Goal: Information Seeking & Learning: Learn about a topic

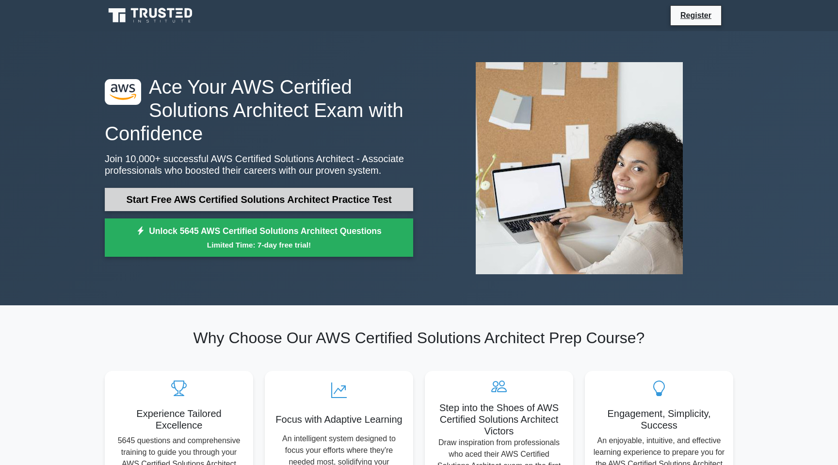
click at [256, 197] on link "Start Free AWS Certified Solutions Architect Practice Test" at bounding box center [259, 199] width 309 height 23
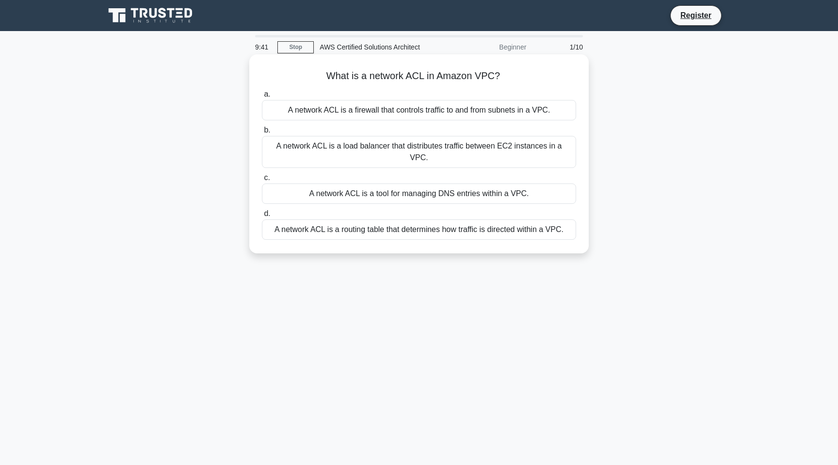
click at [364, 110] on div "A network ACL is a firewall that controls traffic to and from subnets in a VPC." at bounding box center [419, 110] width 314 height 20
click at [262, 98] on input "a. A network ACL is a firewall that controls traffic to and from subnets in a V…" at bounding box center [262, 94] width 0 height 6
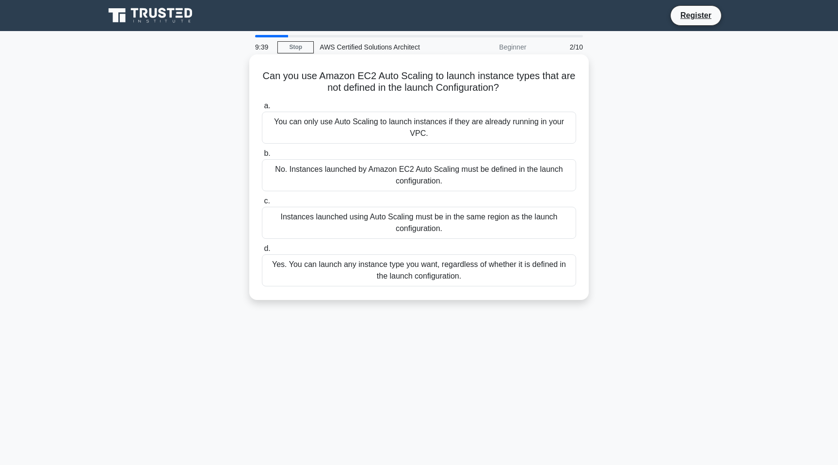
click at [359, 127] on div "You can only use Auto Scaling to launch instances if they are already running i…" at bounding box center [419, 128] width 314 height 32
click at [262, 109] on input "a. You can only use Auto Scaling to launch instances if they are already runnin…" at bounding box center [262, 106] width 0 height 6
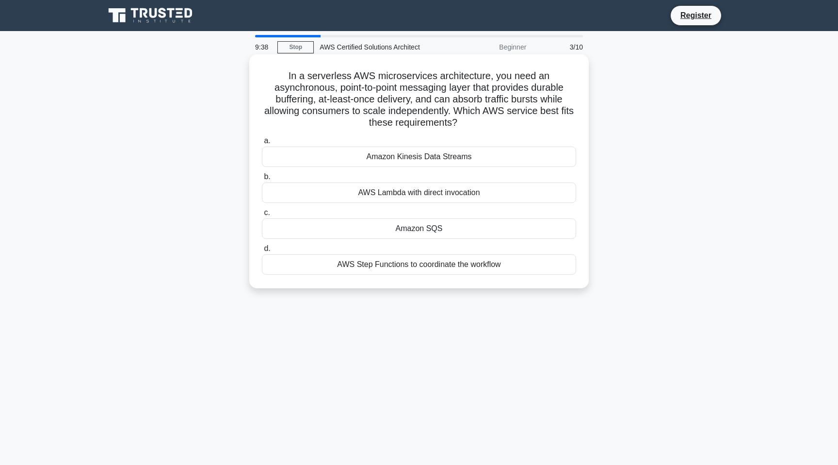
click at [365, 148] on div "Amazon Kinesis Data Streams" at bounding box center [419, 157] width 314 height 20
click at [262, 144] on input "a. Amazon Kinesis Data Streams" at bounding box center [262, 141] width 0 height 6
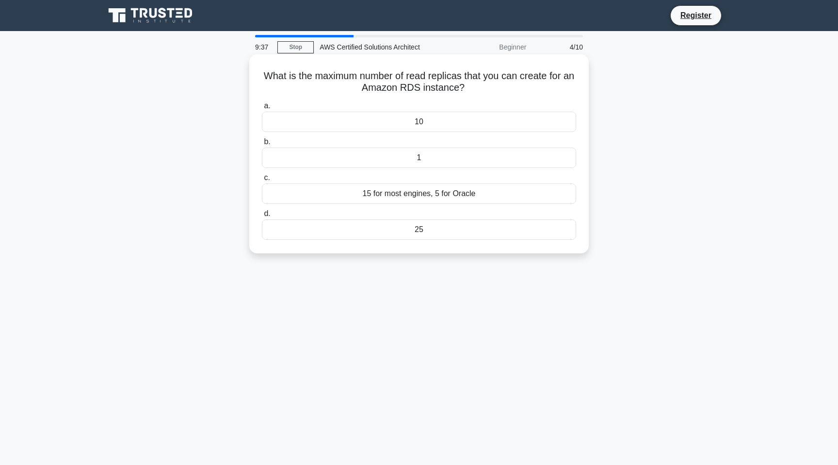
click at [393, 119] on div "10" at bounding box center [419, 122] width 314 height 20
click at [262, 109] on input "a. 10" at bounding box center [262, 106] width 0 height 6
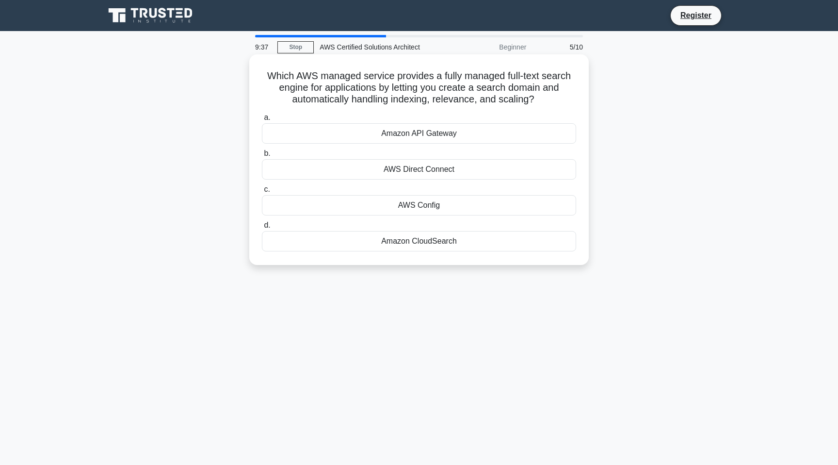
click at [391, 134] on div "Amazon API Gateway" at bounding box center [419, 133] width 314 height 20
click at [262, 121] on input "a. Amazon API Gateway" at bounding box center [262, 117] width 0 height 6
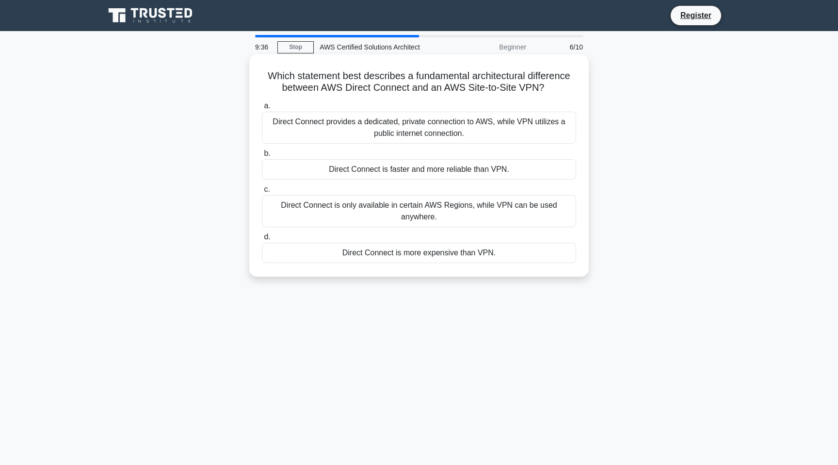
click at [398, 125] on div "Direct Connect provides a dedicated, private connection to AWS, while VPN utili…" at bounding box center [419, 128] width 314 height 32
click at [262, 109] on input "a. Direct Connect provides a dedicated, private connection to AWS, while VPN ut…" at bounding box center [262, 106] width 0 height 6
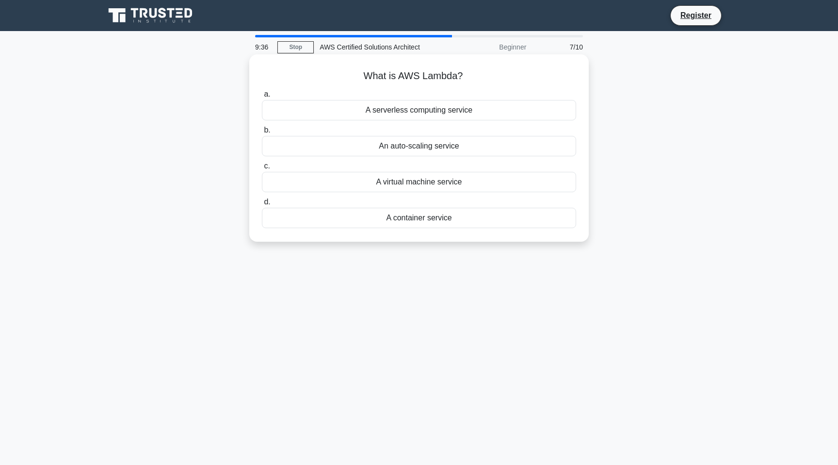
click at [413, 110] on div "A serverless computing service" at bounding box center [419, 110] width 314 height 20
click at [262, 98] on input "a. A serverless computing service" at bounding box center [262, 94] width 0 height 6
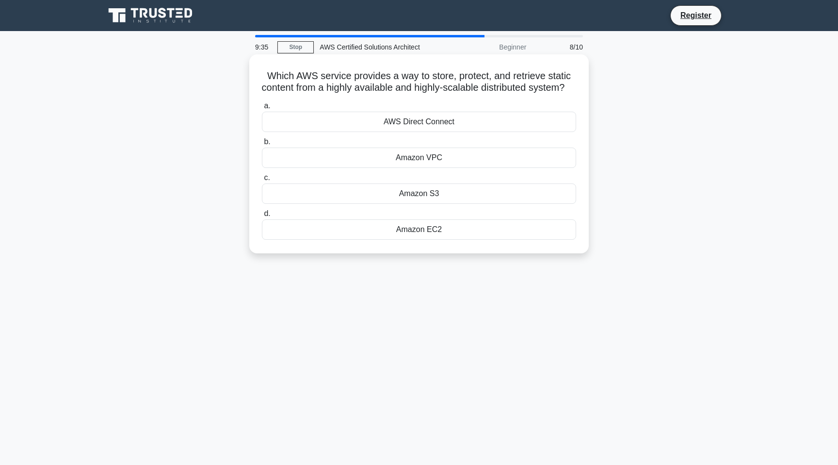
click at [407, 132] on div "AWS Direct Connect" at bounding box center [419, 122] width 314 height 20
click at [262, 109] on input "a. AWS Direct Connect" at bounding box center [262, 106] width 0 height 6
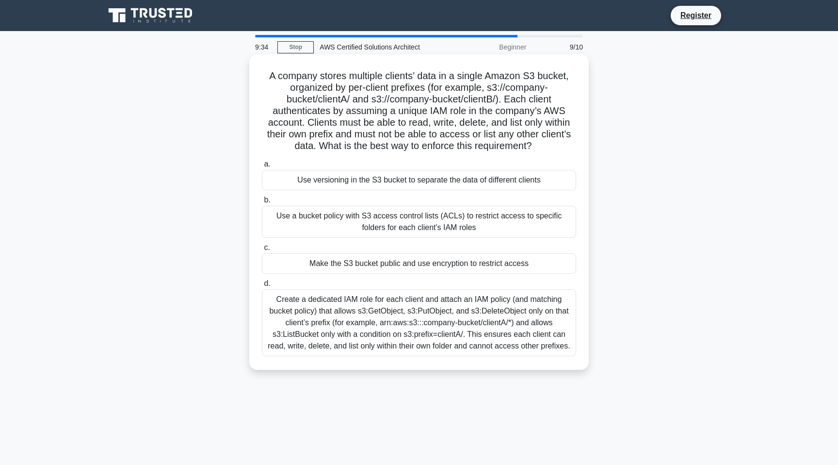
click at [392, 179] on div "Use versioning in the S3 bucket to separate the data of different clients" at bounding box center [419, 180] width 314 height 20
click at [262, 167] on input "a. Use versioning in the S3 bucket to separate the data of different clients" at bounding box center [262, 164] width 0 height 6
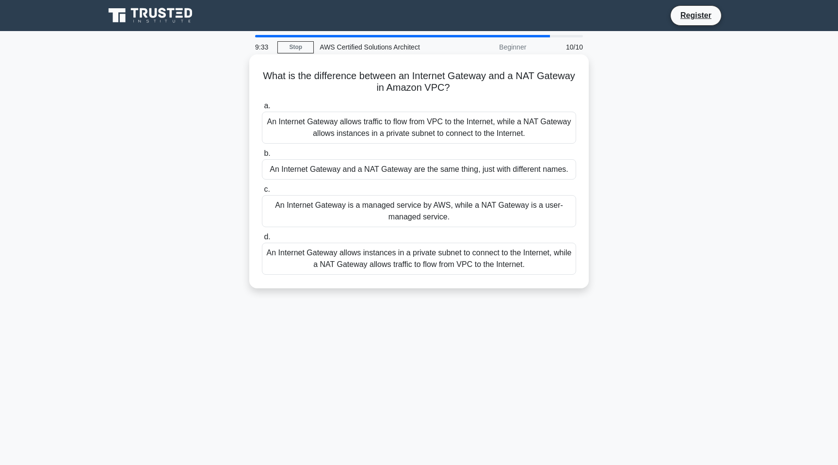
click at [423, 137] on div "An Internet Gateway allows traffic to flow from VPC to the Internet, while a NA…" at bounding box center [419, 128] width 314 height 32
click at [262, 109] on input "a. An Internet Gateway allows traffic to flow from VPC to the Internet, while a…" at bounding box center [262, 106] width 0 height 6
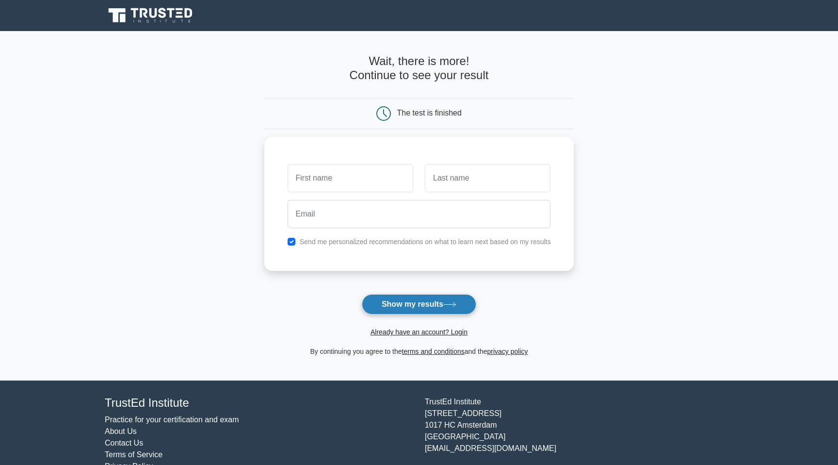
click at [402, 305] on button "Show my results" at bounding box center [419, 304] width 114 height 20
click at [130, 82] on main "Wait, there is more! Continue to see your result The test is finished and the" at bounding box center [419, 205] width 838 height 349
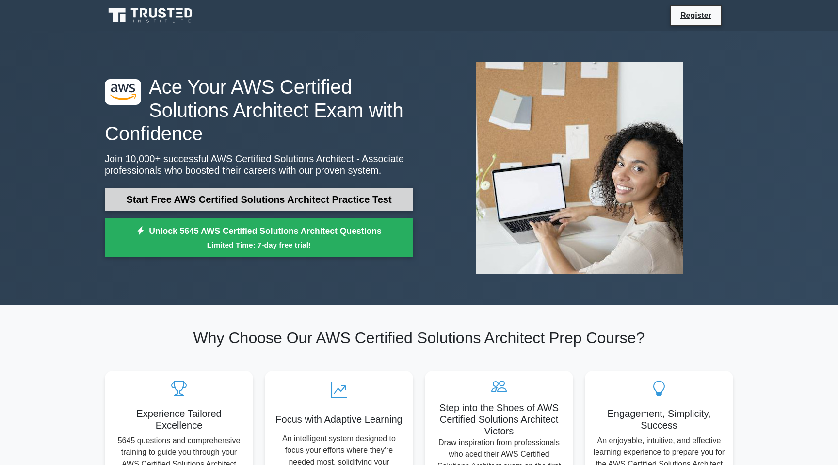
click at [194, 199] on link "Start Free AWS Certified Solutions Architect Practice Test" at bounding box center [259, 199] width 309 height 23
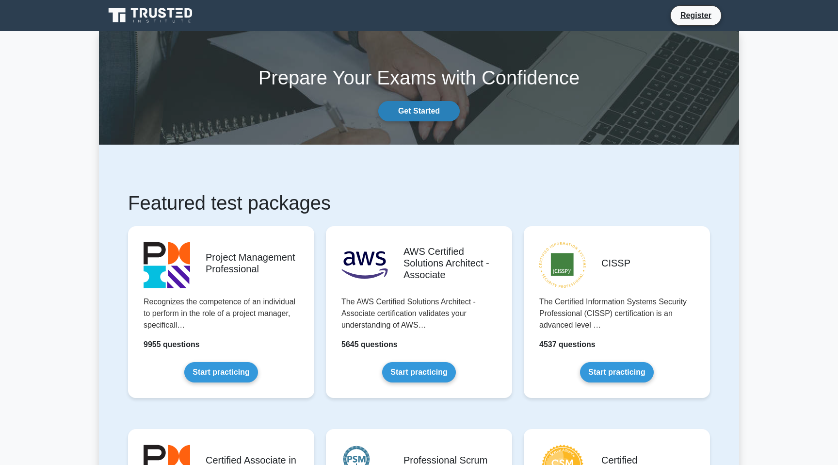
click at [419, 109] on link "Get Started" at bounding box center [418, 111] width 81 height 20
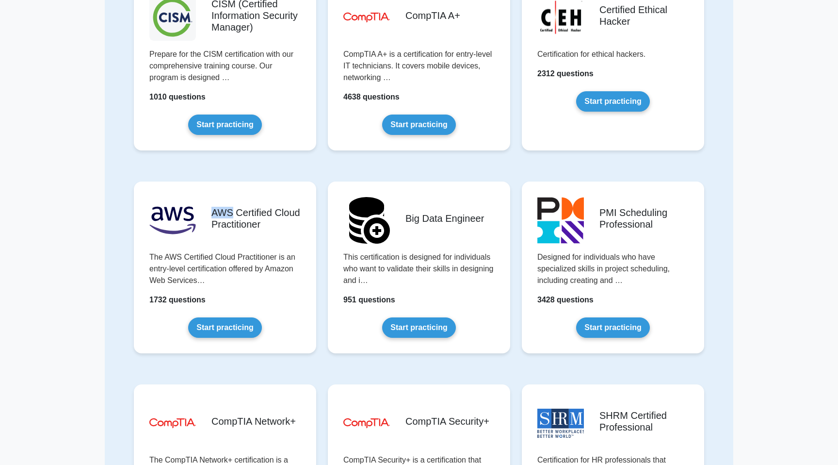
scroll to position [1427, 0]
